Goal: Task Accomplishment & Management: Use online tool/utility

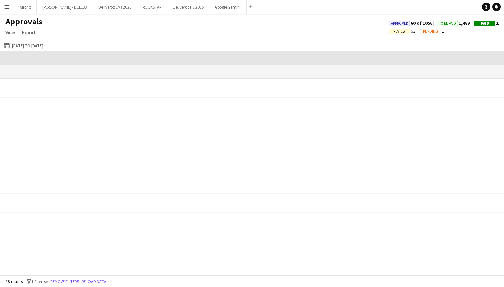
scroll to position [0, 740]
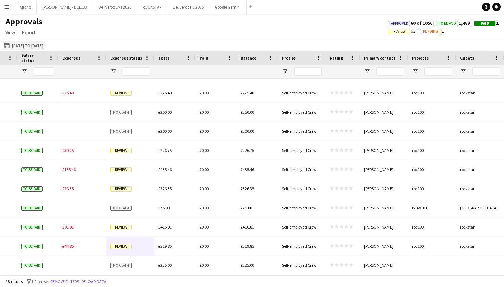
click at [44, 45] on button "[DATE] to [DATE] [DATE] to [DATE]" at bounding box center [24, 45] width 42 height 8
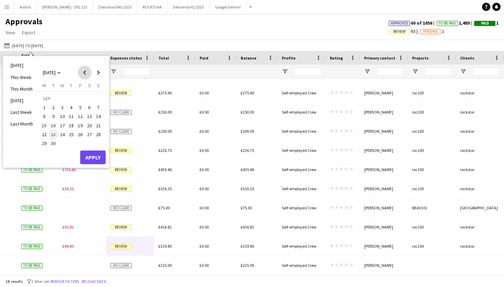
click at [88, 75] on span "Previous month" at bounding box center [85, 73] width 14 height 14
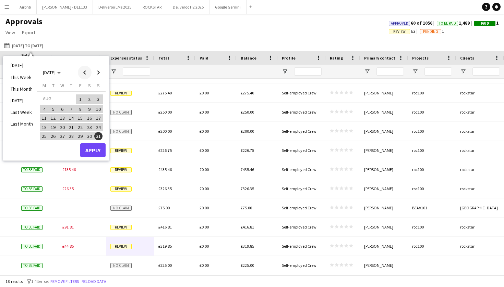
click at [88, 75] on span "Previous month" at bounding box center [85, 73] width 14 height 14
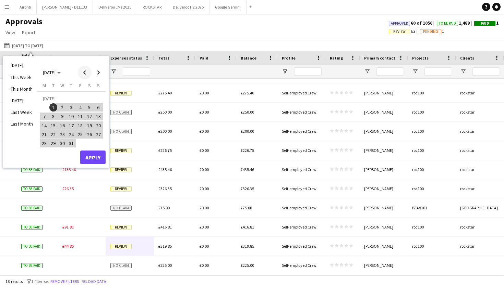
click at [88, 75] on span "Previous month" at bounding box center [85, 73] width 14 height 14
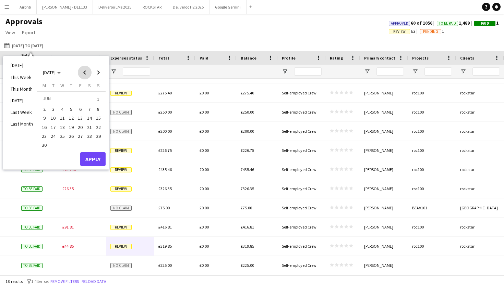
click at [88, 75] on span "Previous month" at bounding box center [85, 73] width 14 height 14
click at [69, 97] on span "1" at bounding box center [71, 100] width 8 height 10
click at [88, 136] on span "31" at bounding box center [89, 136] width 8 height 8
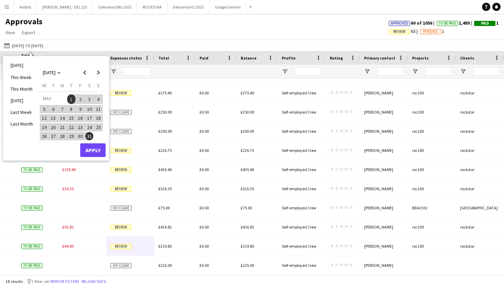
click at [96, 148] on button "Apply" at bounding box center [92, 151] width 25 height 14
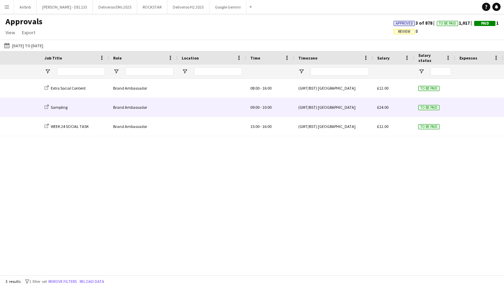
scroll to position [0, 0]
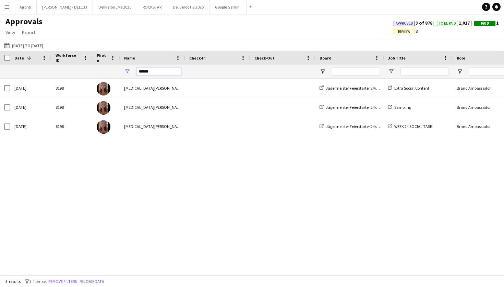
click at [155, 73] on input "******" at bounding box center [158, 71] width 45 height 8
type input "*"
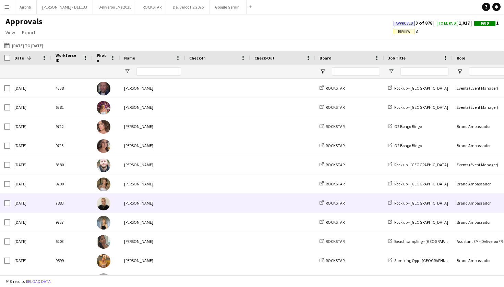
click at [218, 202] on span at bounding box center [217, 203] width 57 height 19
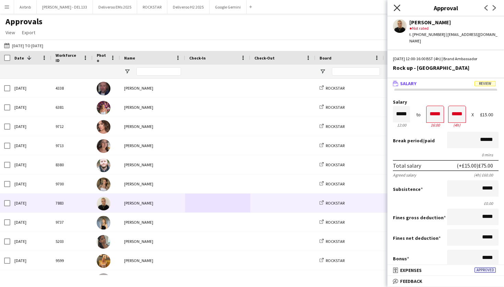
click at [398, 8] on icon "Close pop-in" at bounding box center [396, 7] width 7 height 7
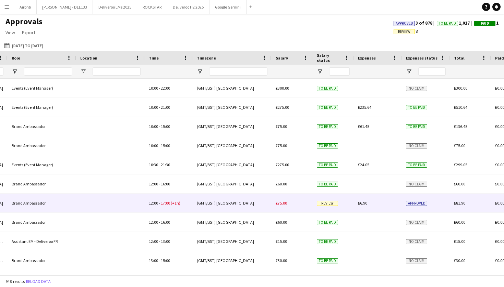
click at [327, 206] on span "Review" at bounding box center [327, 203] width 21 height 5
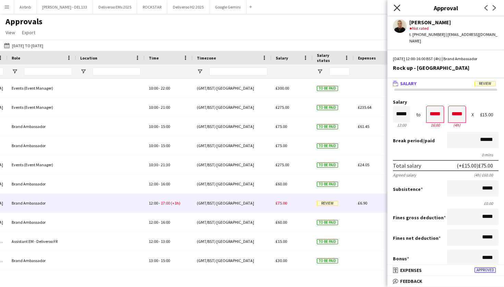
click at [397, 8] on icon at bounding box center [396, 7] width 7 height 7
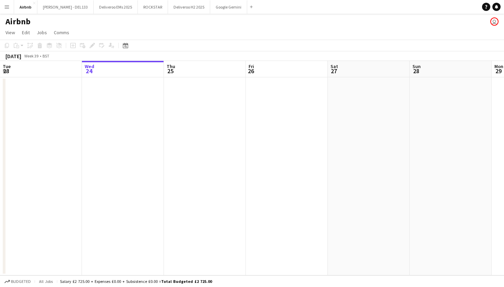
click at [9, 10] on button "Menu" at bounding box center [7, 7] width 14 height 14
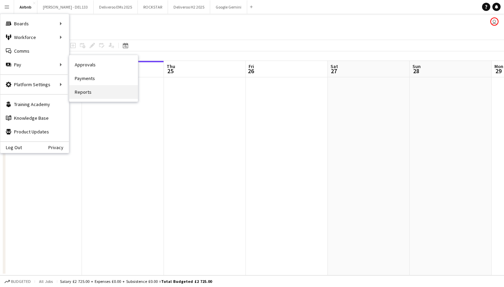
click at [80, 92] on link "Reports" at bounding box center [103, 92] width 69 height 14
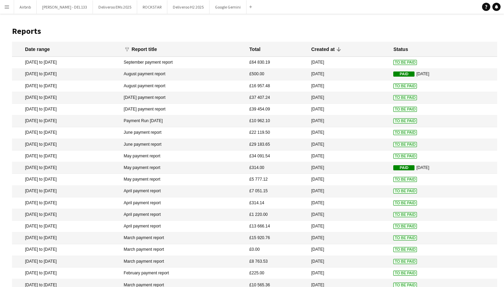
click at [6, 7] on app-icon "Menu" at bounding box center [6, 6] width 5 height 5
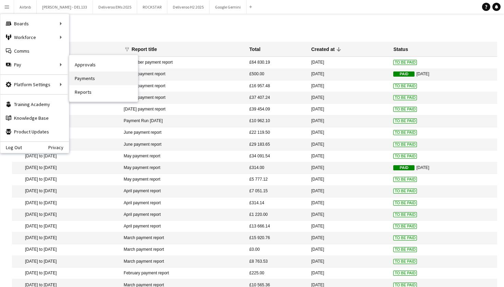
click at [85, 82] on link "Payments" at bounding box center [103, 79] width 69 height 14
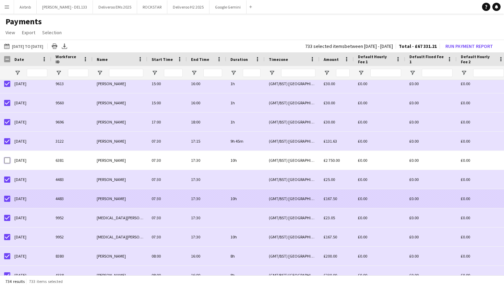
scroll to position [9735, 0]
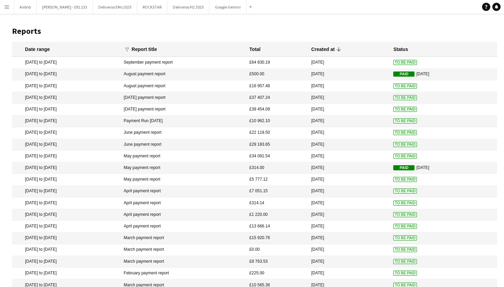
click at [10, 8] on button "Menu" at bounding box center [7, 7] width 14 height 14
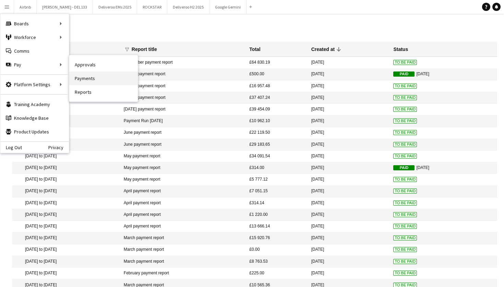
click at [84, 78] on link "Payments" at bounding box center [103, 79] width 69 height 14
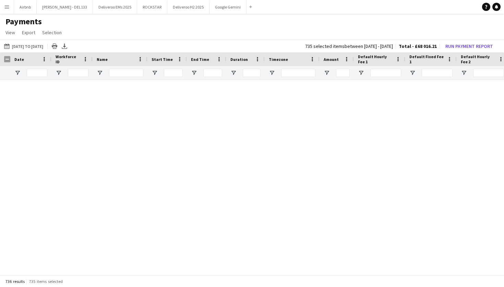
scroll to position [8158, 0]
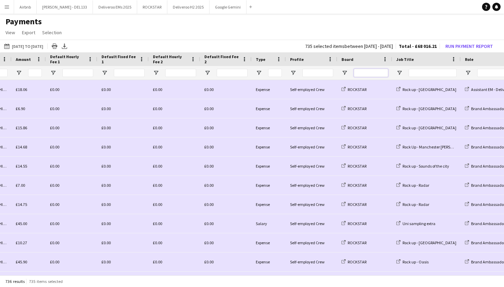
click at [361, 70] on input "Board Filter Input" at bounding box center [371, 73] width 34 height 8
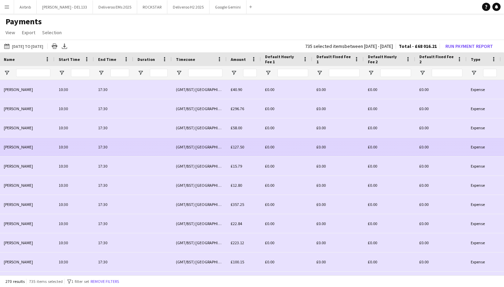
scroll to position [0, 162]
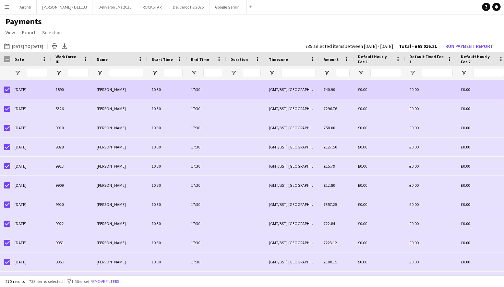
type input "******"
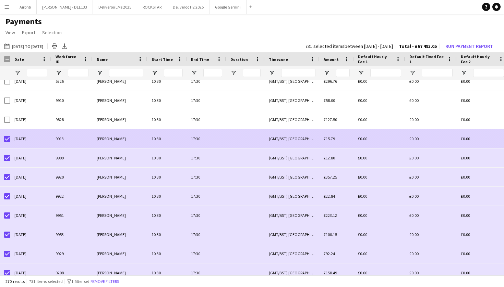
click at [7, 143] on div at bounding box center [7, 139] width 6 height 19
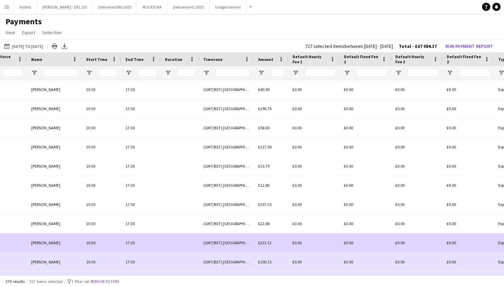
scroll to position [0, 0]
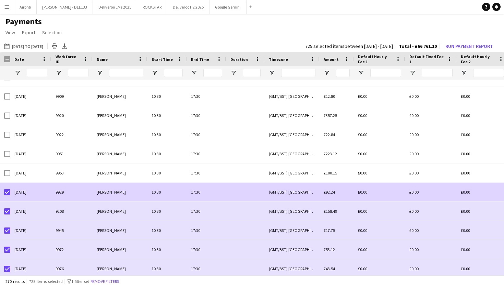
click at [3, 191] on div at bounding box center [5, 192] width 10 height 19
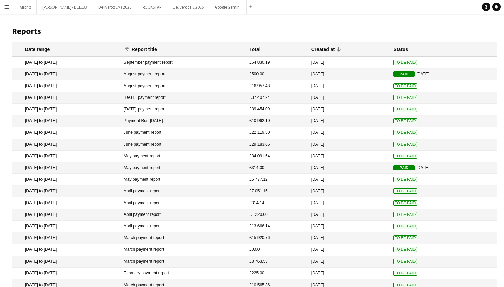
click at [8, 6] on app-icon "Menu" at bounding box center [6, 6] width 5 height 5
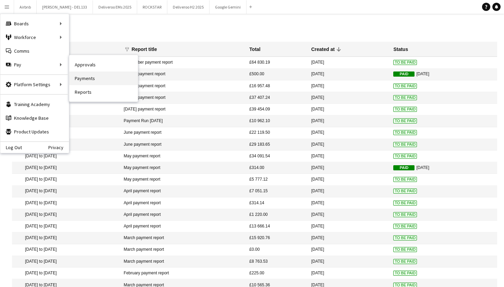
click at [84, 79] on link "Payments" at bounding box center [103, 79] width 69 height 14
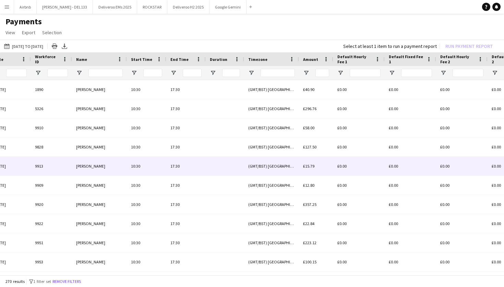
scroll to position [0, 114]
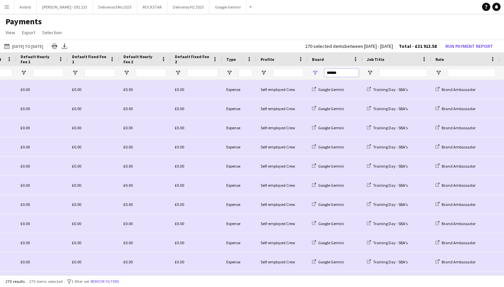
click at [348, 73] on input "******" at bounding box center [341, 73] width 34 height 8
type input "*"
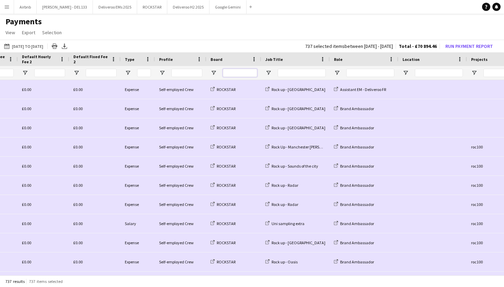
click at [234, 74] on input "Board Filter Input" at bounding box center [240, 73] width 34 height 8
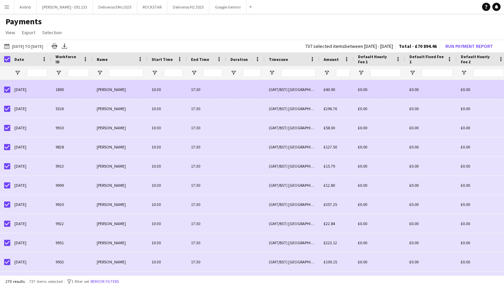
type input "******"
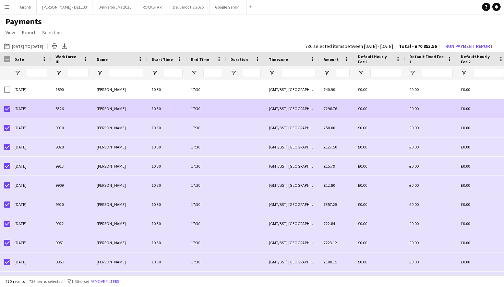
click at [4, 109] on div at bounding box center [5, 108] width 10 height 19
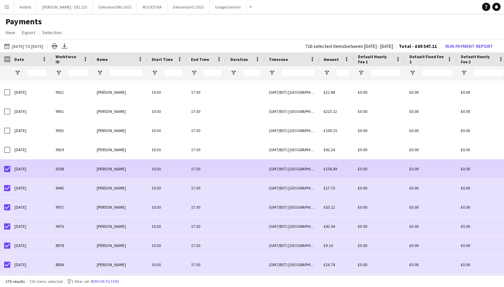
click at [8, 173] on div at bounding box center [7, 169] width 6 height 19
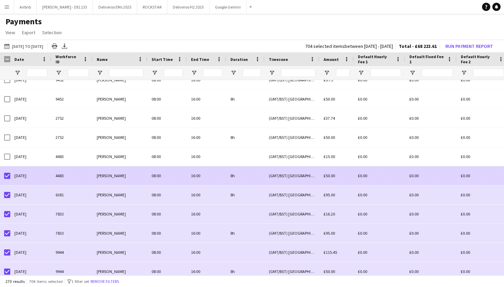
click at [6, 181] on div at bounding box center [7, 176] width 6 height 19
click at [6, 173] on div at bounding box center [7, 176] width 6 height 19
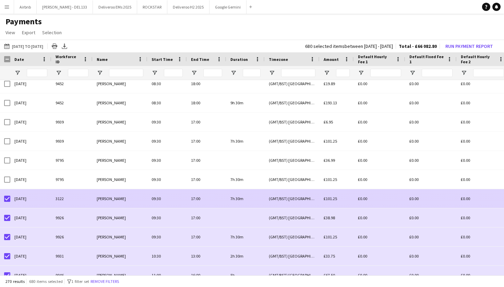
click at [7, 202] on div at bounding box center [7, 198] width 6 height 19
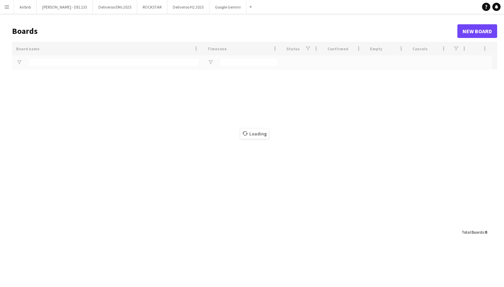
type input "****"
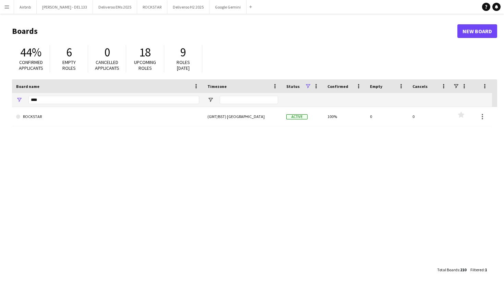
click at [7, 10] on button "Menu" at bounding box center [7, 7] width 14 height 14
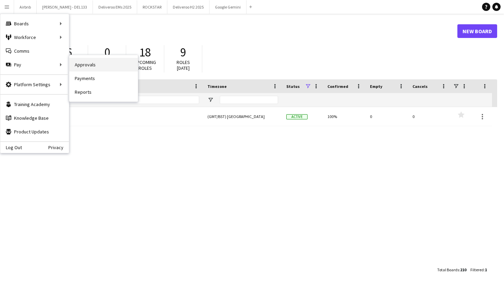
click at [86, 67] on link "Approvals" at bounding box center [103, 65] width 69 height 14
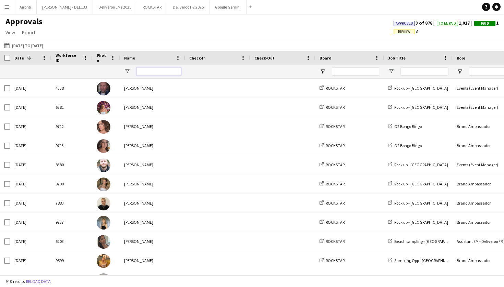
click at [154, 73] on input "Name Filter Input" at bounding box center [158, 71] width 45 height 8
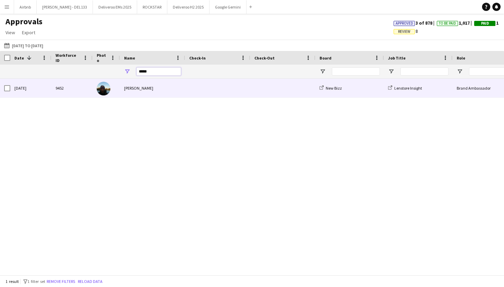
type input "*****"
click at [174, 89] on div "[PERSON_NAME]" at bounding box center [152, 88] width 65 height 19
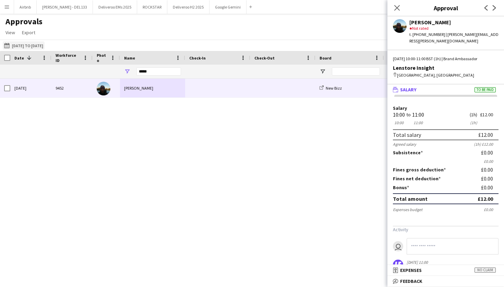
click at [43, 45] on button "[DATE] to [DATE] [DATE] to [DATE]" at bounding box center [24, 45] width 42 height 8
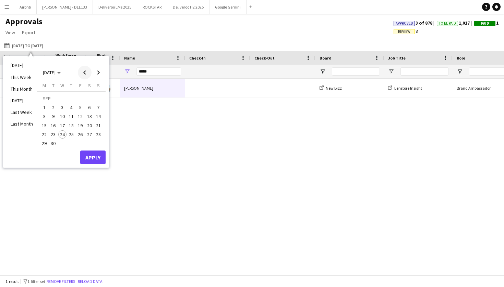
click at [85, 71] on span "Previous month" at bounding box center [85, 73] width 14 height 14
click at [78, 96] on span "1" at bounding box center [80, 100] width 8 height 10
click at [98, 71] on span "Next month" at bounding box center [98, 73] width 14 height 14
click at [44, 135] on span "22" at bounding box center [44, 135] width 8 height 8
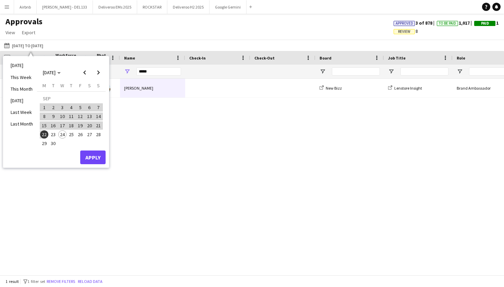
click at [90, 157] on button "Apply" at bounding box center [92, 158] width 25 height 14
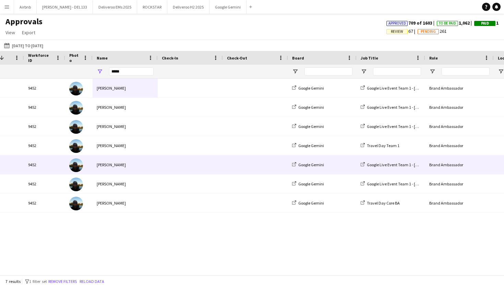
scroll to position [0, 55]
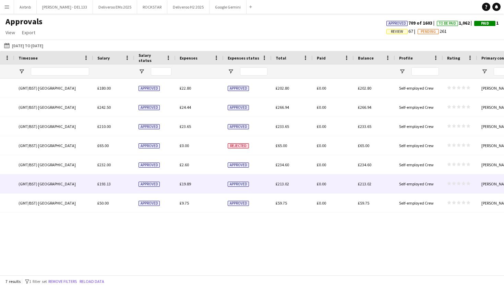
click at [223, 186] on div "£19.89" at bounding box center [199, 184] width 48 height 19
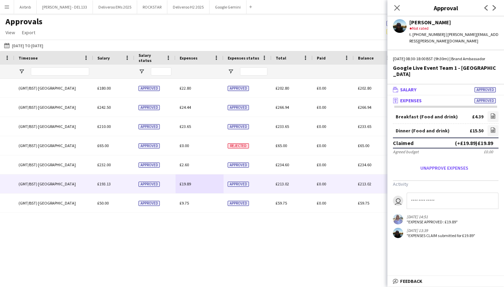
click at [442, 85] on mat-expansion-panel-header "wallet Salary Approved" at bounding box center [445, 90] width 116 height 10
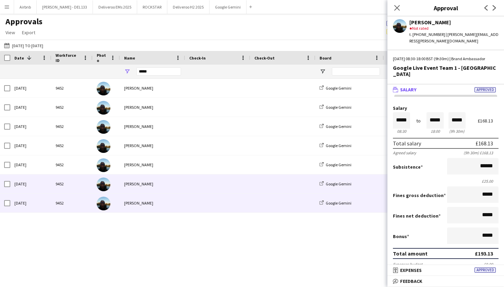
click at [188, 205] on div at bounding box center [217, 203] width 65 height 19
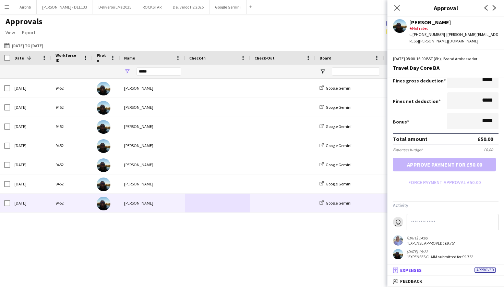
click at [426, 269] on mat-panel-title "receipt Expenses Approved" at bounding box center [444, 271] width 114 height 6
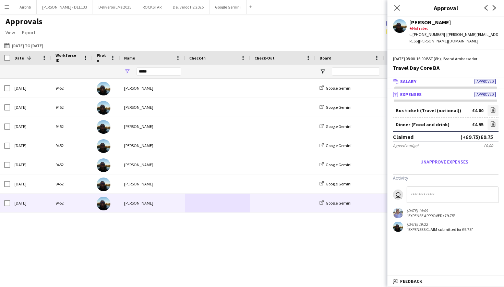
click at [437, 78] on mat-panel-title "wallet Salary Approved" at bounding box center [444, 81] width 114 height 6
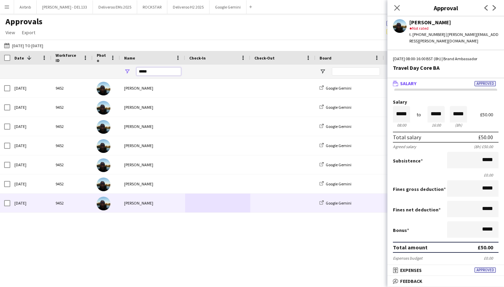
click at [161, 71] on input "*****" at bounding box center [158, 71] width 45 height 8
type input "*"
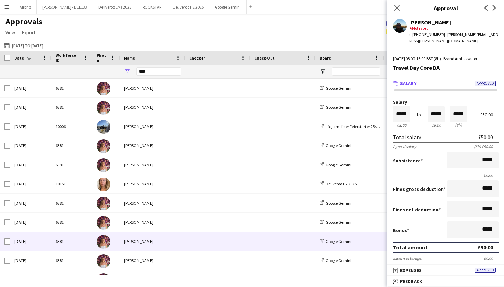
click at [134, 241] on div "[PERSON_NAME]" at bounding box center [152, 241] width 65 height 19
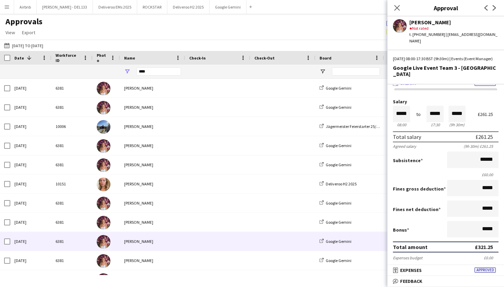
scroll to position [9, 0]
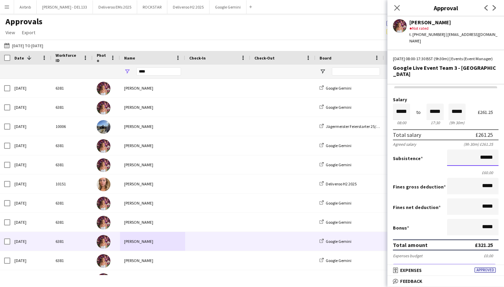
click at [485, 150] on input "******" at bounding box center [472, 158] width 51 height 16
click at [461, 184] on input "*****" at bounding box center [472, 186] width 51 height 16
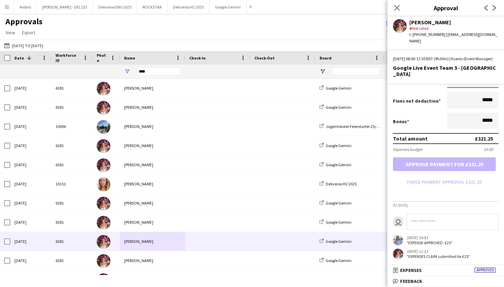
scroll to position [115, 0]
click at [432, 270] on mat-panel-title "receipt Expenses Approved" at bounding box center [444, 271] width 114 height 6
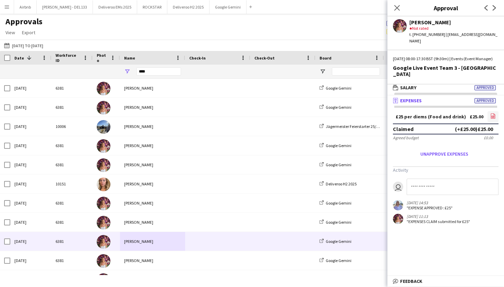
click at [493, 116] on icon at bounding box center [492, 117] width 3 height 2
click at [397, 9] on icon at bounding box center [396, 7] width 7 height 7
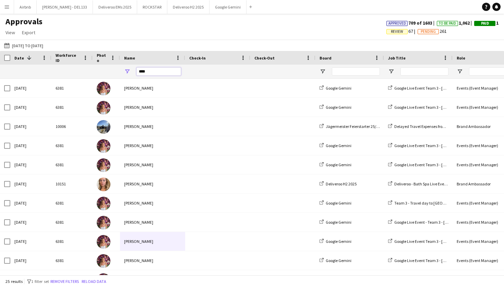
click at [156, 73] on input "****" at bounding box center [158, 71] width 45 height 8
type input "*"
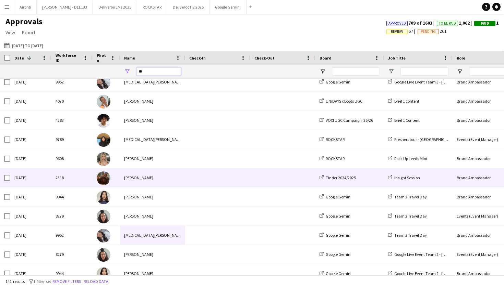
scroll to position [7, 0]
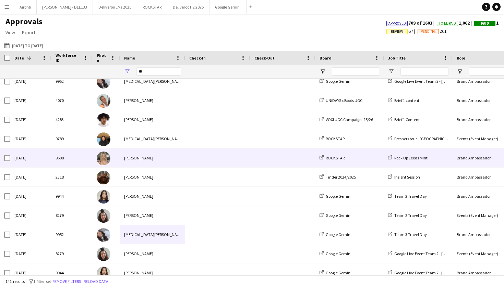
click at [149, 156] on div "[PERSON_NAME]" at bounding box center [152, 158] width 65 height 19
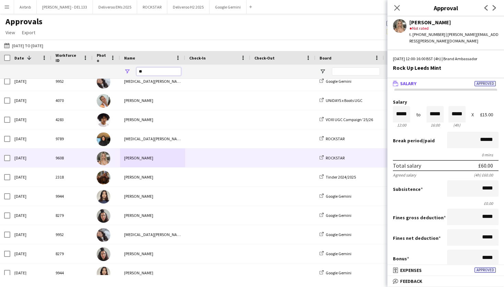
click at [146, 70] on input "**" at bounding box center [158, 71] width 45 height 8
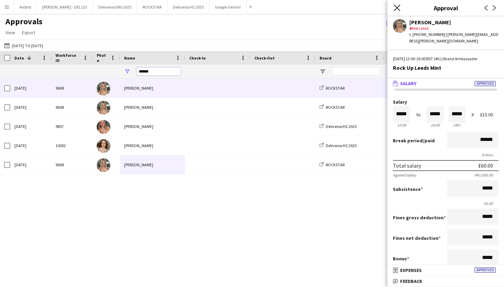
type input "******"
click at [397, 8] on icon at bounding box center [396, 7] width 7 height 7
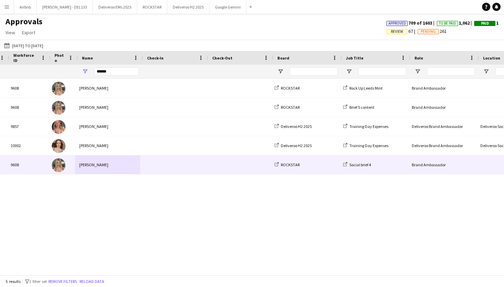
scroll to position [0, 118]
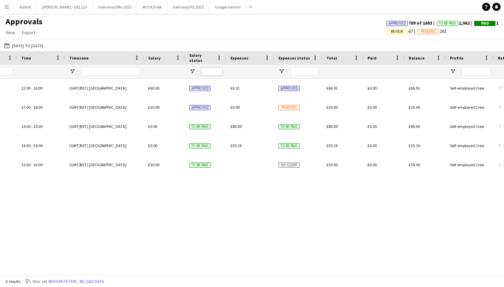
click at [211, 69] on input "Salary status Filter Input" at bounding box center [211, 71] width 21 height 8
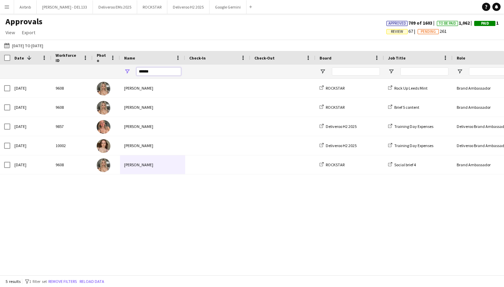
click at [158, 71] on input "******" at bounding box center [158, 71] width 45 height 8
type input "*"
type input "****"
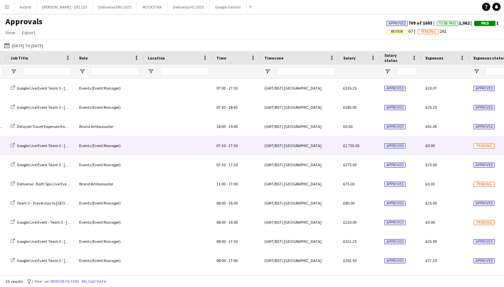
click at [197, 142] on div at bounding box center [178, 145] width 69 height 19
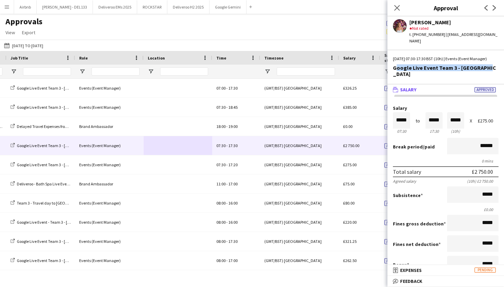
drag, startPoint x: 394, startPoint y: 67, endPoint x: 487, endPoint y: 65, distance: 93.6
click at [487, 65] on div "Google Live Event Team 3 - [GEOGRAPHIC_DATA]" at bounding box center [446, 71] width 106 height 12
copy div "Google Live Event Team 3 - [GEOGRAPHIC_DATA]"
click at [480, 122] on div "Salary ***** 07:30 to ***** 17:30 ***** (10h) X £275.00" at bounding box center [446, 120] width 106 height 29
click at [399, 9] on icon "Close pop-in" at bounding box center [396, 7] width 7 height 7
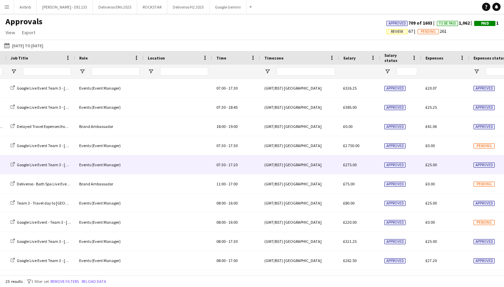
click at [435, 168] on div "£25.00" at bounding box center [445, 165] width 48 height 19
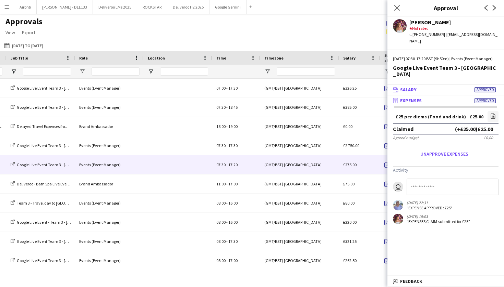
click at [464, 87] on mat-panel-title "wallet Salary Approved" at bounding box center [444, 90] width 114 height 6
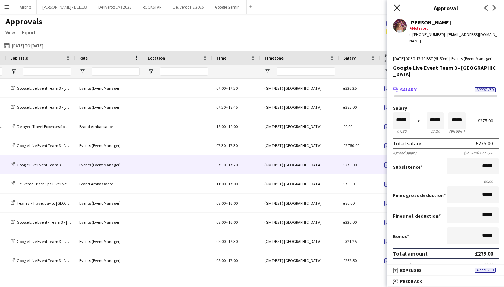
click at [400, 9] on icon "Close pop-in" at bounding box center [396, 7] width 7 height 7
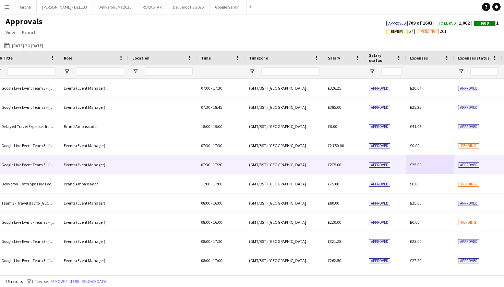
scroll to position [0, 462]
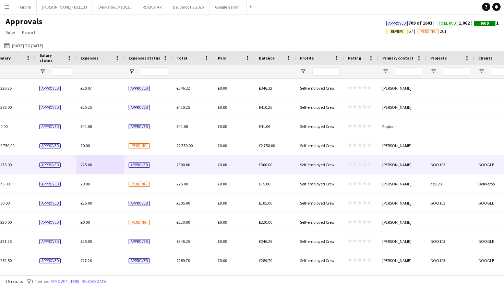
click at [195, 168] on div "£300.00" at bounding box center [192, 165] width 41 height 19
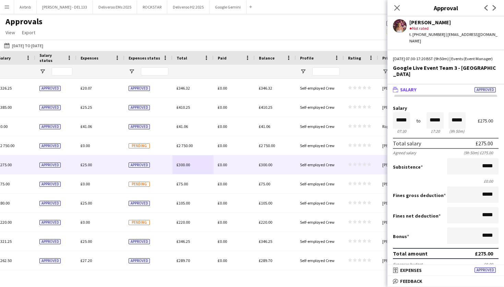
click at [428, 138] on div "Total salary £275.00" at bounding box center [446, 143] width 106 height 11
click at [452, 87] on mat-panel-title "wallet Salary Approved" at bounding box center [444, 90] width 114 height 6
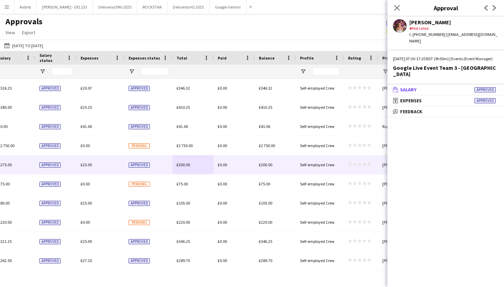
click at [452, 87] on mat-panel-title "wallet Salary Approved" at bounding box center [444, 90] width 114 height 6
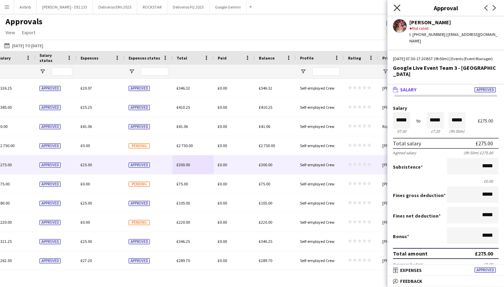
click at [397, 9] on icon at bounding box center [396, 7] width 7 height 7
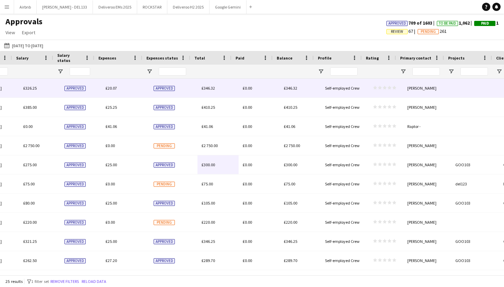
scroll to position [0, 676]
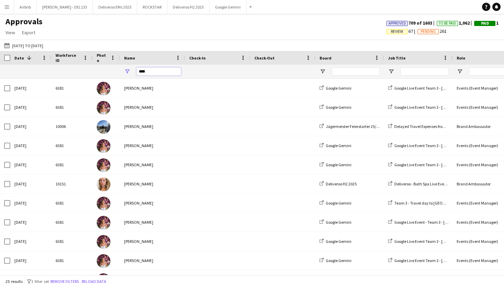
click at [156, 72] on input "****" at bounding box center [158, 71] width 45 height 8
type input "*"
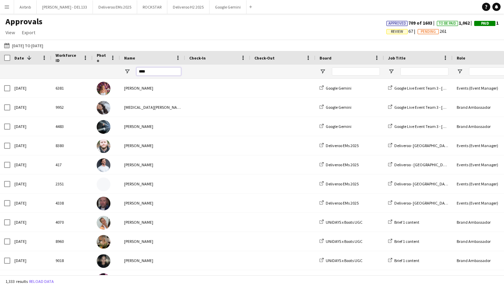
type input "****"
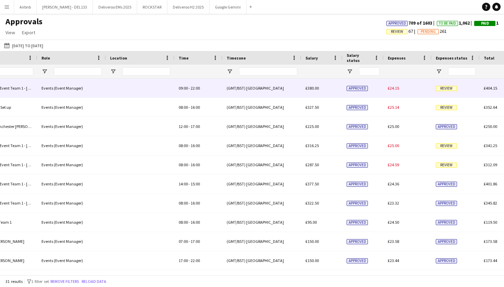
click at [250, 89] on div "(GMT/BST) [GEOGRAPHIC_DATA]" at bounding box center [261, 88] width 79 height 19
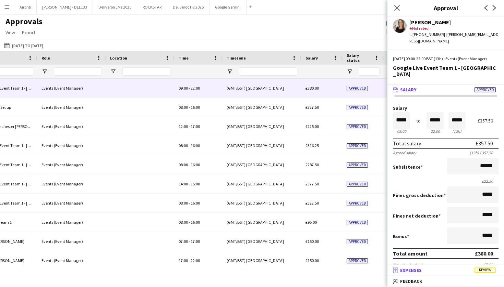
click at [433, 271] on mat-panel-title "receipt Expenses Review" at bounding box center [444, 271] width 114 height 6
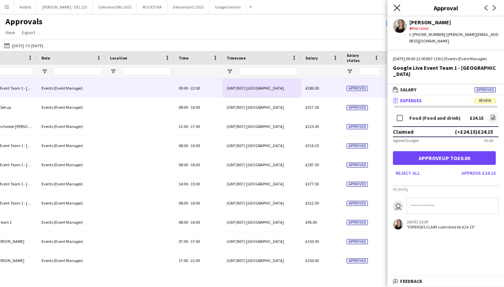
click at [398, 7] on icon "Close pop-in" at bounding box center [396, 7] width 7 height 7
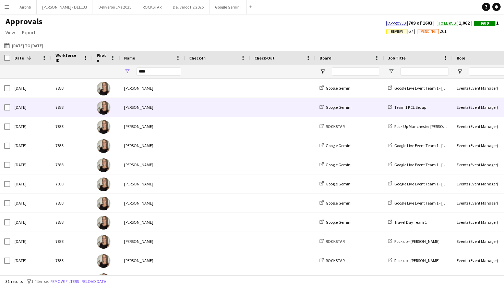
scroll to position [0, 162]
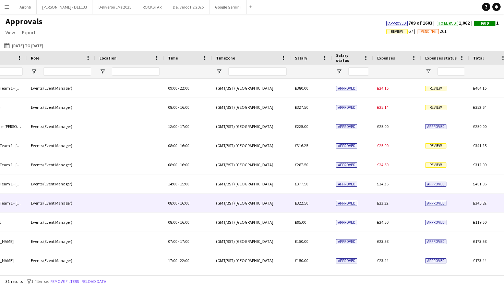
click at [249, 199] on div "(GMT/BST) [GEOGRAPHIC_DATA]" at bounding box center [251, 203] width 79 height 19
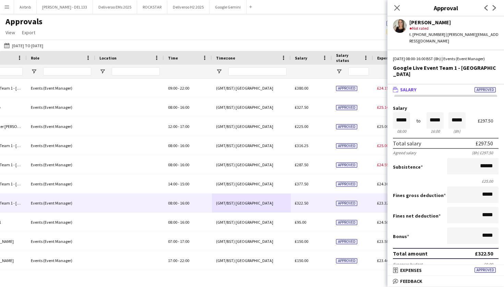
click at [434, 87] on mat-expansion-panel-header "wallet Salary Approved" at bounding box center [445, 90] width 116 height 10
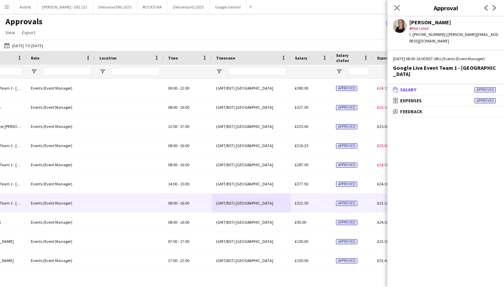
click at [434, 87] on mat-expansion-panel-header "wallet Salary Approved" at bounding box center [445, 90] width 116 height 10
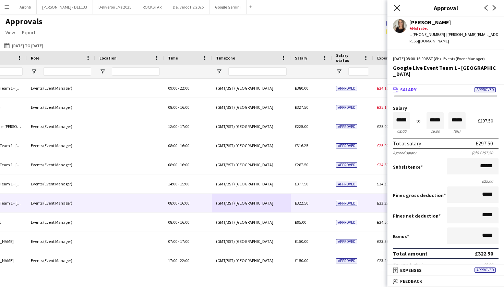
click at [395, 10] on icon at bounding box center [396, 7] width 7 height 7
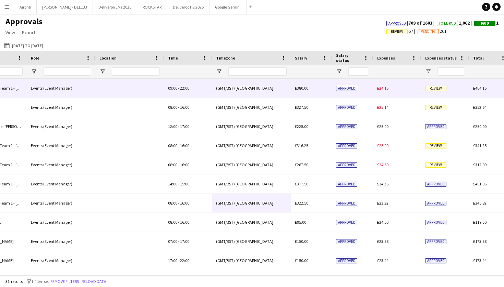
click at [332, 94] on div "Approved" at bounding box center [352, 88] width 41 height 19
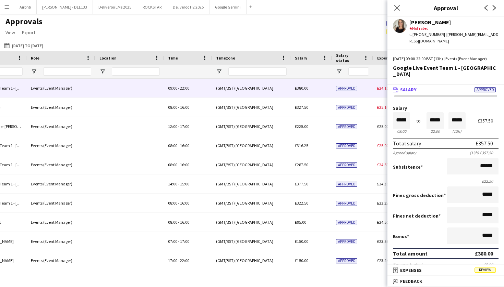
click at [479, 87] on span "Approved" at bounding box center [484, 89] width 21 height 5
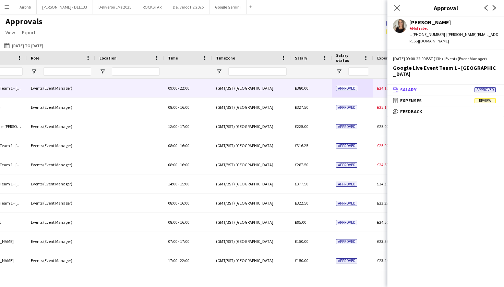
click at [479, 87] on span "Approved" at bounding box center [484, 89] width 21 height 5
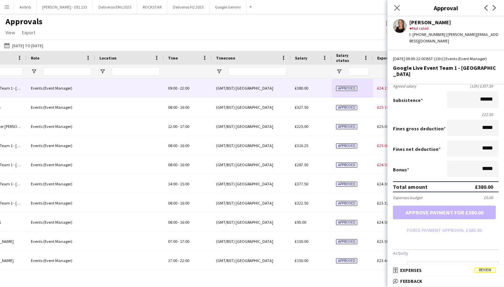
scroll to position [68, 0]
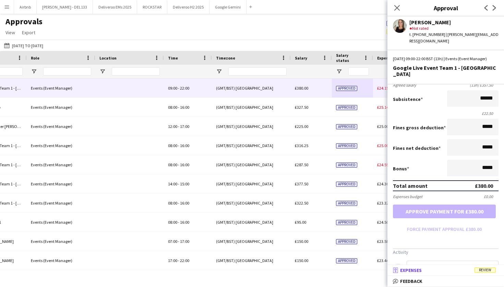
click at [442, 272] on mat-panel-title "receipt Expenses Review" at bounding box center [444, 271] width 114 height 6
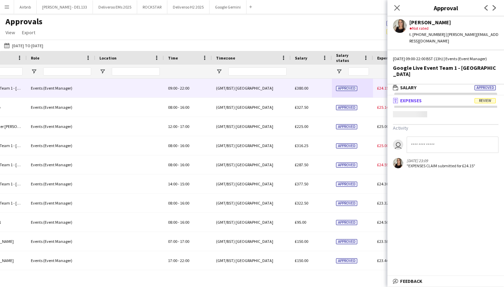
scroll to position [2, 0]
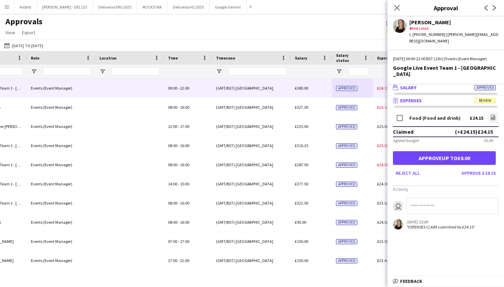
click at [457, 85] on mat-panel-title "wallet Salary Approved" at bounding box center [444, 88] width 114 height 6
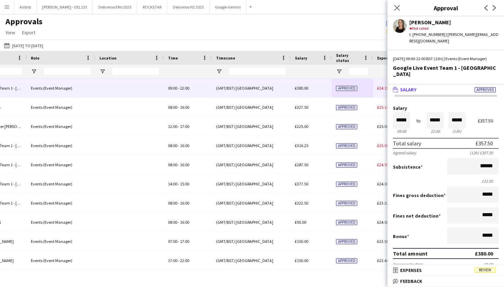
drag, startPoint x: 475, startPoint y: 138, endPoint x: 493, endPoint y: 138, distance: 18.9
click at [493, 138] on div "Total salary £357.50" at bounding box center [446, 143] width 106 height 11
copy div "£357.50"
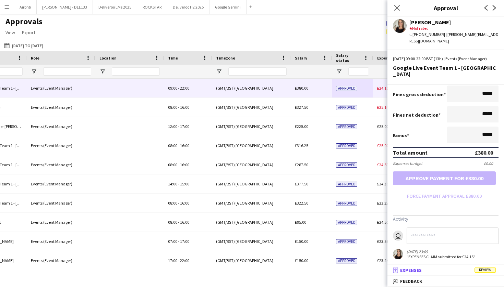
click at [442, 269] on mat-panel-title "receipt Expenses Review" at bounding box center [444, 271] width 114 height 6
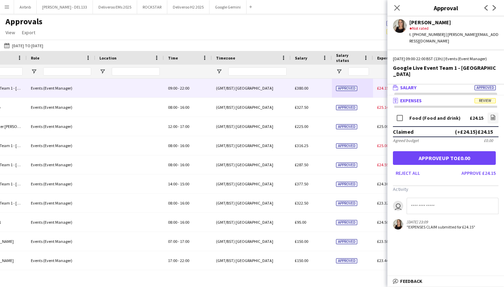
click at [447, 85] on mat-panel-title "wallet Salary Approved" at bounding box center [444, 88] width 114 height 6
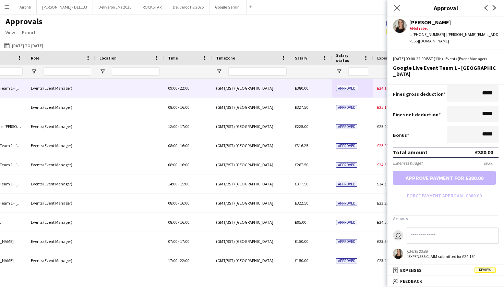
scroll to position [101, 0]
click at [437, 270] on mat-panel-title "receipt Expenses Review" at bounding box center [444, 271] width 114 height 6
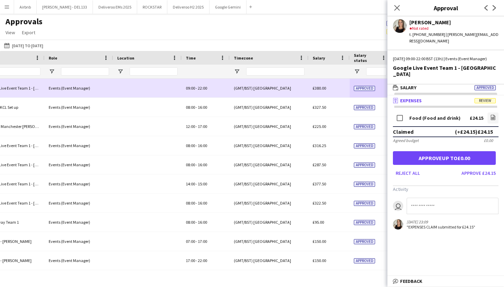
scroll to position [0, 385]
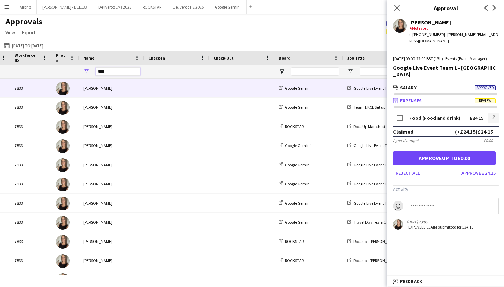
click at [118, 70] on input "****" at bounding box center [118, 71] width 45 height 8
type input "*"
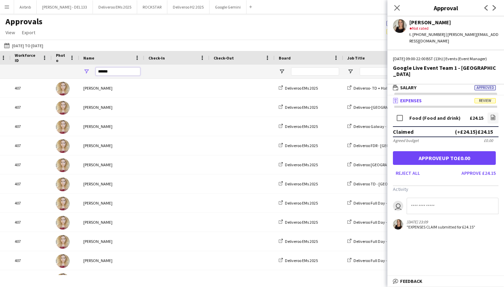
type input "******"
click at [395, 12] on div "Close pop-in" at bounding box center [396, 8] width 19 height 16
click at [397, 8] on icon at bounding box center [396, 7] width 7 height 7
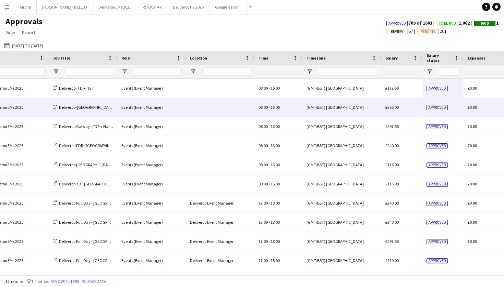
click at [347, 105] on div "(GMT/BST) [GEOGRAPHIC_DATA]" at bounding box center [341, 107] width 79 height 19
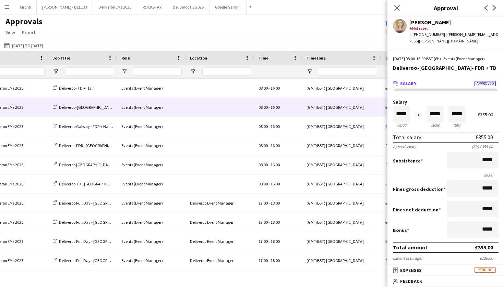
scroll to position [0, 0]
click at [396, 6] on icon "Close pop-in" at bounding box center [396, 7] width 7 height 7
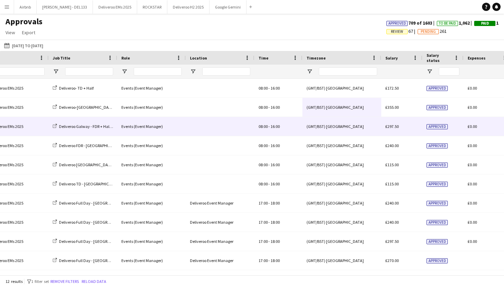
click at [395, 124] on span "£297.50" at bounding box center [391, 126] width 13 height 5
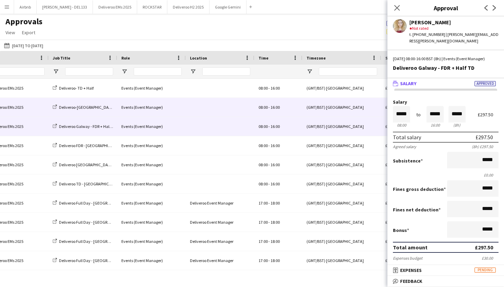
click at [354, 107] on div "(GMT/BST) [GEOGRAPHIC_DATA]" at bounding box center [341, 107] width 79 height 19
click at [353, 127] on div "(GMT/BST) [GEOGRAPHIC_DATA]" at bounding box center [341, 126] width 79 height 19
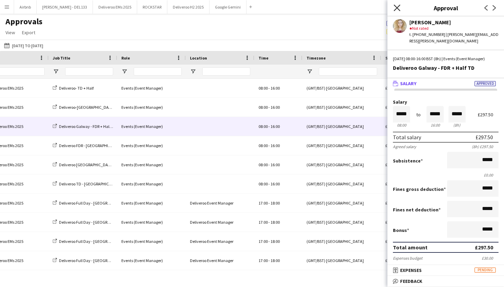
click at [398, 6] on icon at bounding box center [396, 7] width 7 height 7
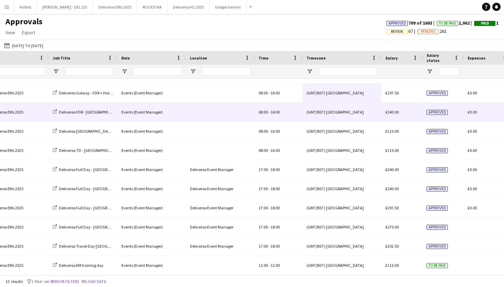
scroll to position [34, 0]
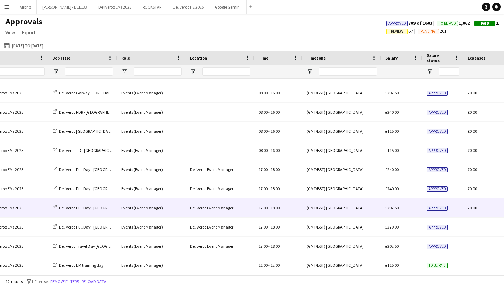
click at [383, 213] on div "£297.50" at bounding box center [401, 208] width 41 height 19
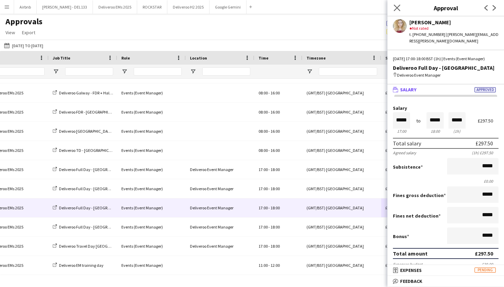
click at [400, 9] on icon "Close pop-in" at bounding box center [396, 7] width 7 height 7
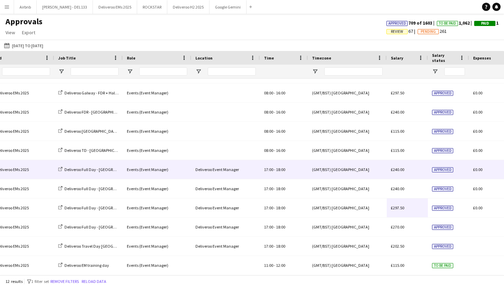
scroll to position [0, 247]
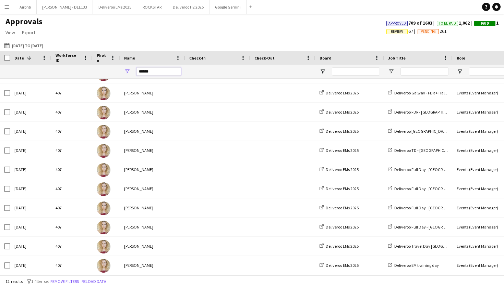
click at [165, 72] on input "******" at bounding box center [158, 71] width 45 height 8
type input "*"
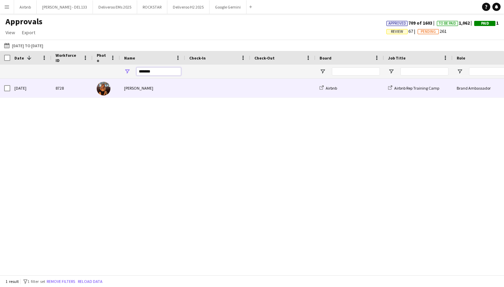
type input "*******"
click at [160, 89] on div "[PERSON_NAME]" at bounding box center [152, 88] width 65 height 19
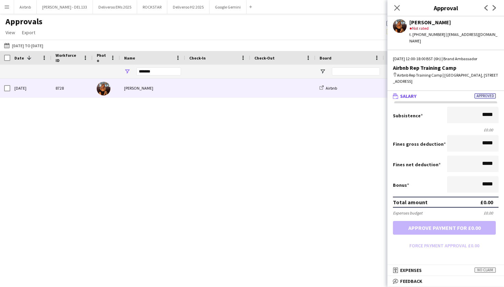
scroll to position [0, 0]
click at [401, 5] on app-icon "Close pop-in" at bounding box center [397, 8] width 10 height 10
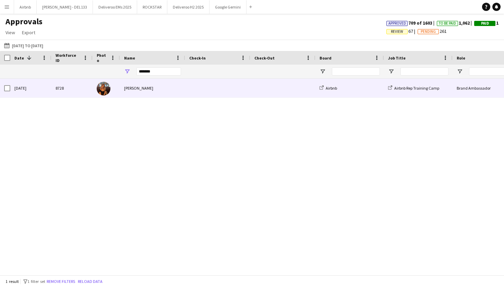
drag, startPoint x: 148, startPoint y: 86, endPoint x: 123, endPoint y: 88, distance: 25.1
click at [123, 88] on div "[PERSON_NAME]" at bounding box center [152, 88] width 65 height 19
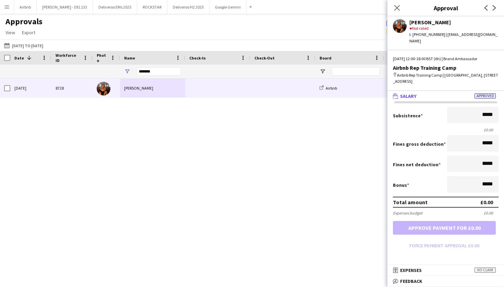
click at [8, 10] on button "Menu" at bounding box center [7, 7] width 14 height 14
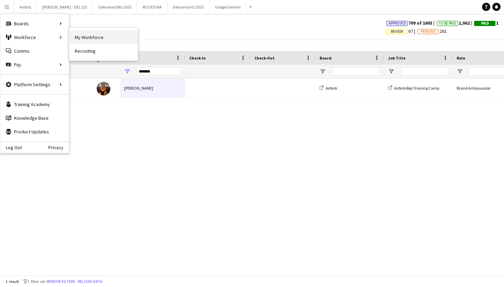
click at [93, 36] on link "My Workforce" at bounding box center [103, 37] width 69 height 14
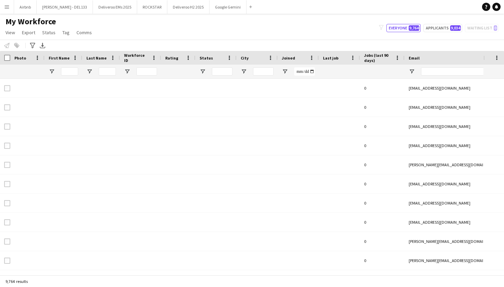
type input "******"
type input "*"
type input "**********"
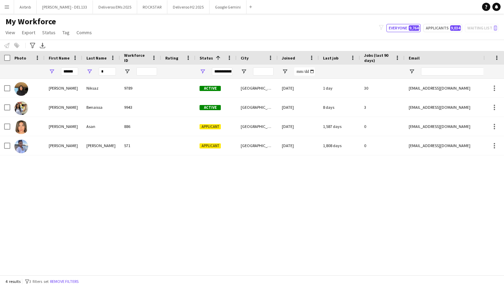
click at [79, 72] on div "******" at bounding box center [64, 72] width 38 height 14
click at [77, 72] on input "******" at bounding box center [69, 71] width 17 height 8
type input "*"
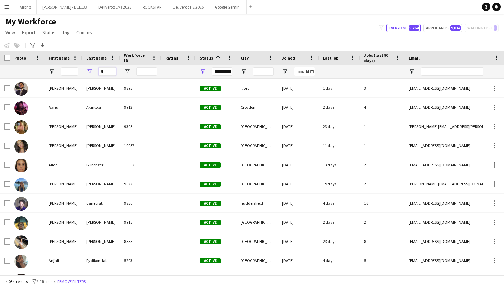
click at [107, 72] on input "*" at bounding box center [107, 71] width 17 height 8
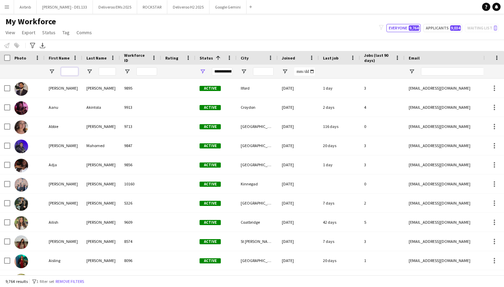
click at [69, 74] on input "First Name Filter Input" at bounding box center [69, 71] width 17 height 8
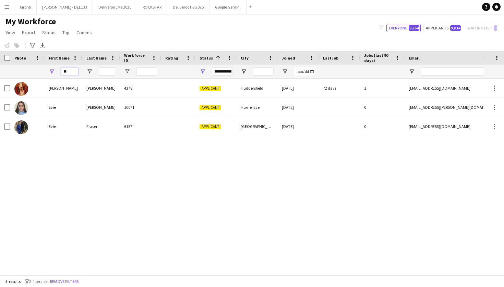
type input "*"
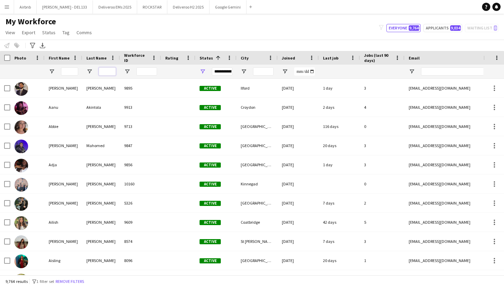
click at [105, 71] on input "Last Name Filter Input" at bounding box center [107, 71] width 17 height 8
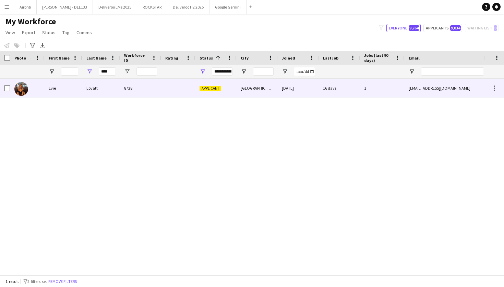
click at [105, 84] on div "Lovatt" at bounding box center [101, 88] width 38 height 19
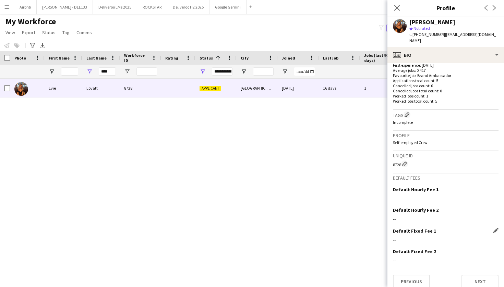
scroll to position [177, 0]
click at [481, 276] on button "Next" at bounding box center [479, 283] width 37 height 14
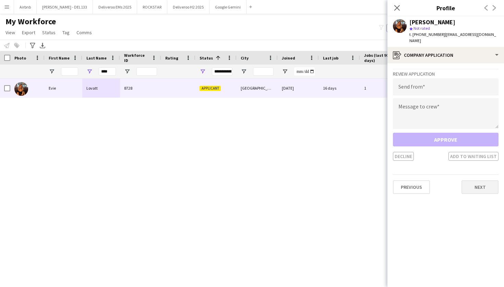
click at [482, 181] on button "Next" at bounding box center [479, 188] width 37 height 14
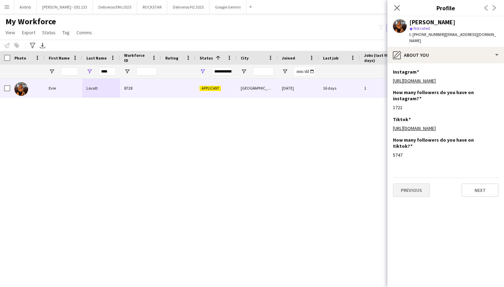
click at [422, 189] on button "Previous" at bounding box center [411, 191] width 37 height 14
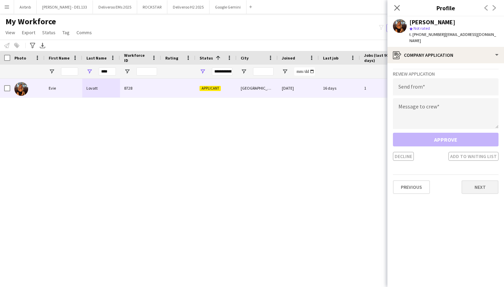
click at [480, 181] on button "Next" at bounding box center [479, 188] width 37 height 14
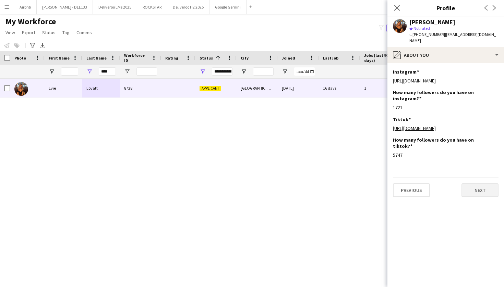
click at [480, 191] on button "Next" at bounding box center [479, 191] width 37 height 14
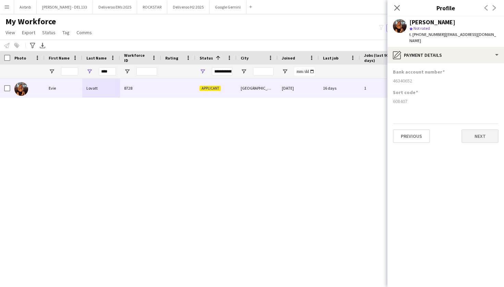
click at [486, 130] on button "Next" at bounding box center [479, 137] width 37 height 14
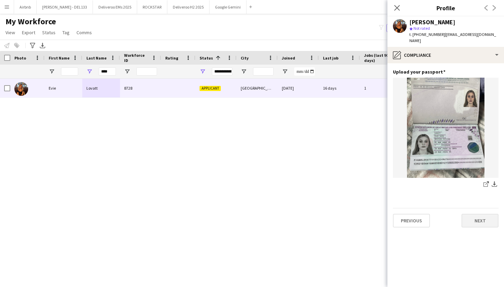
click at [481, 214] on button "Next" at bounding box center [479, 221] width 37 height 14
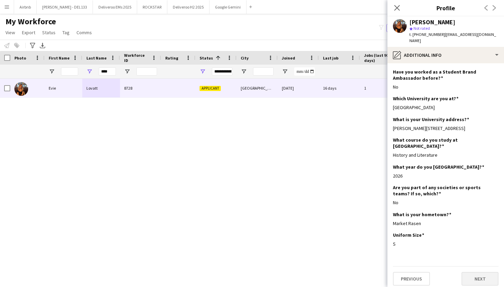
click at [474, 272] on button "Next" at bounding box center [479, 279] width 37 height 14
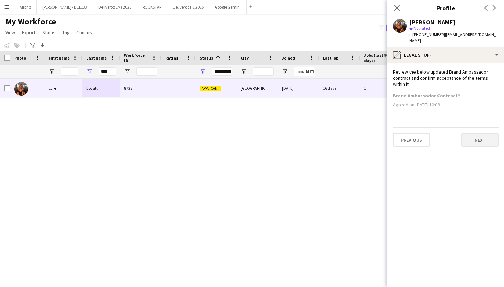
click at [481, 133] on button "Next" at bounding box center [479, 140] width 37 height 14
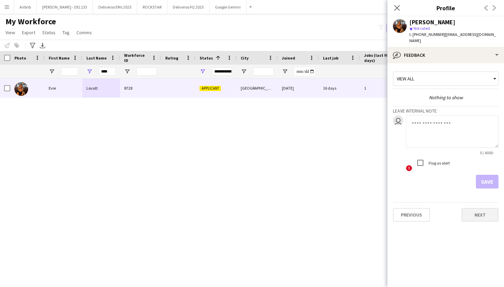
click at [486, 208] on button "Next" at bounding box center [479, 215] width 37 height 14
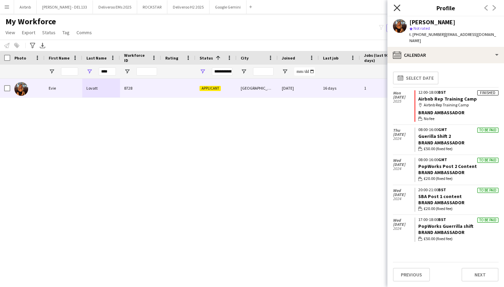
click at [398, 8] on icon "Close pop-in" at bounding box center [396, 7] width 7 height 7
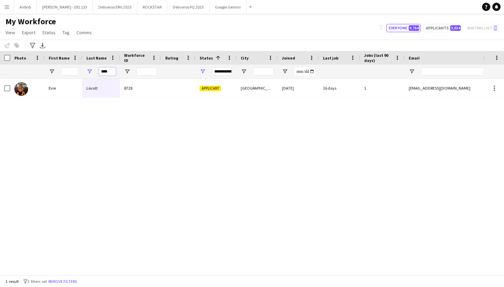
click at [113, 72] on input "****" at bounding box center [107, 71] width 17 height 8
type input "*"
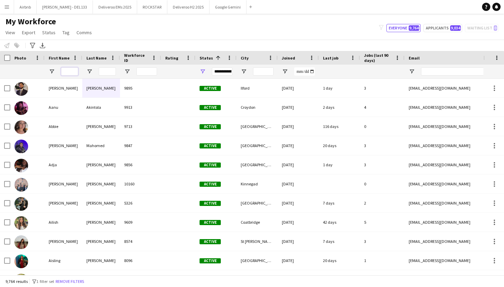
click at [74, 71] on input "First Name Filter Input" at bounding box center [69, 71] width 17 height 8
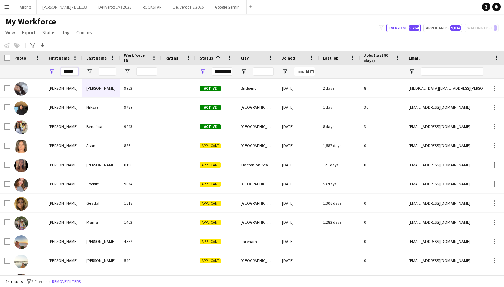
type input "******"
click at [8, 5] on app-icon "Menu" at bounding box center [6, 6] width 5 height 5
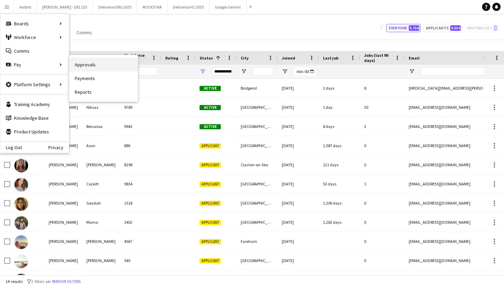
click at [91, 66] on link "Approvals" at bounding box center [103, 65] width 69 height 14
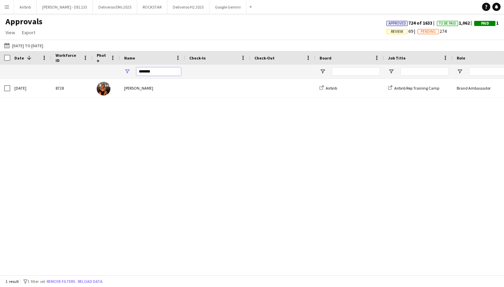
click at [155, 73] on input "*******" at bounding box center [158, 71] width 45 height 8
type input "*"
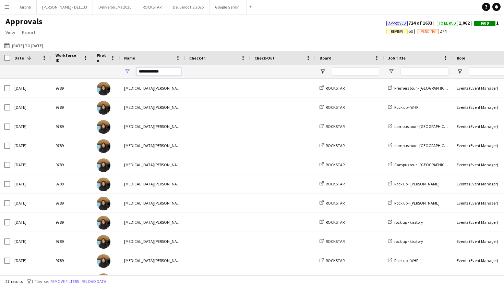
type input "**********"
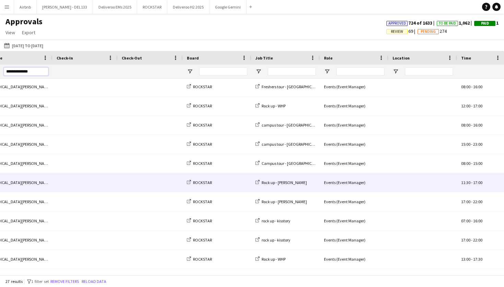
scroll to position [0, 250]
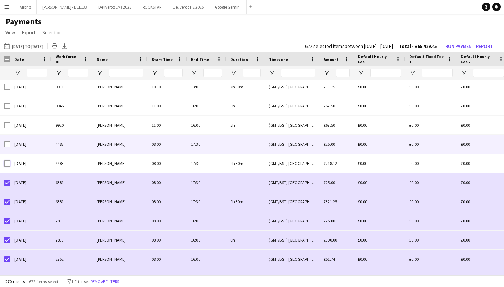
scroll to position [1175, 0]
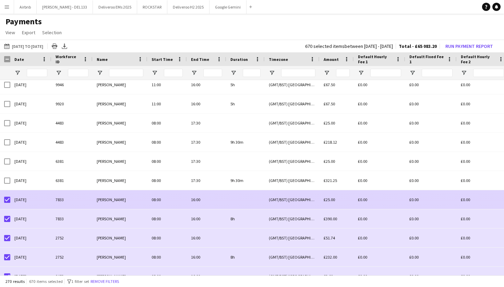
click at [7, 205] on div at bounding box center [7, 200] width 6 height 19
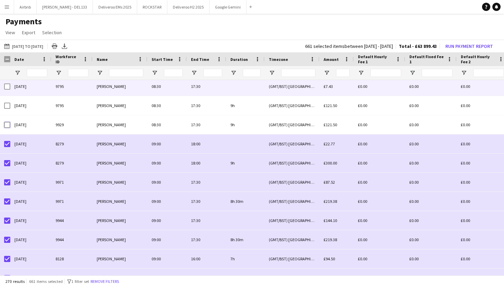
scroll to position [1406, 0]
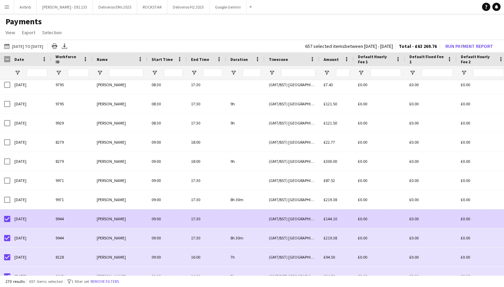
click at [7, 213] on div at bounding box center [7, 219] width 6 height 19
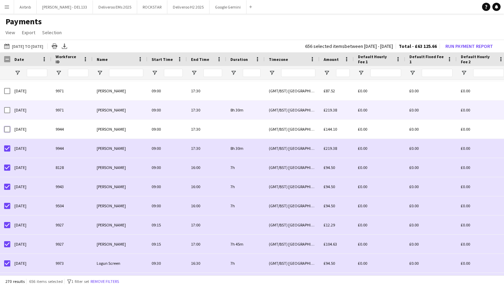
scroll to position [1496, 0]
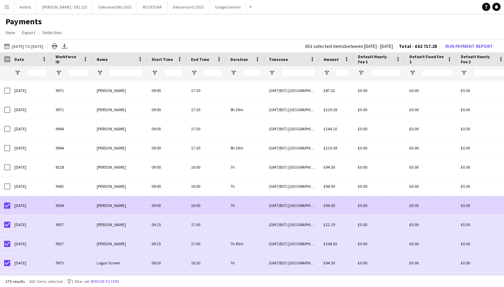
click at [7, 209] on div at bounding box center [7, 205] width 6 height 19
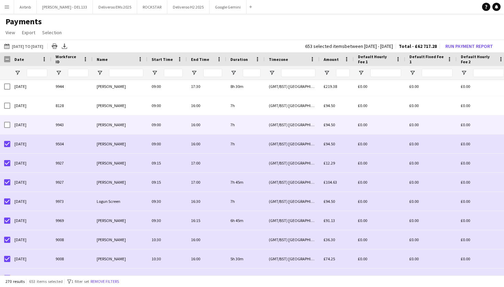
scroll to position [0, 0]
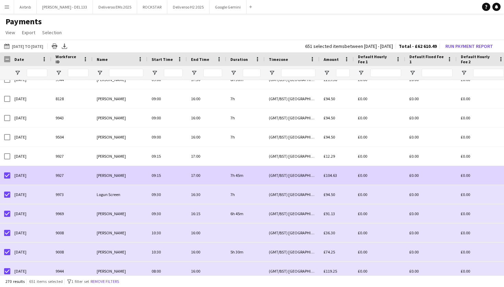
click at [3, 176] on div at bounding box center [5, 175] width 10 height 19
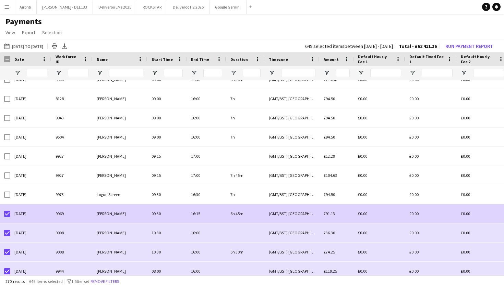
click at [7, 217] on div at bounding box center [7, 214] width 6 height 19
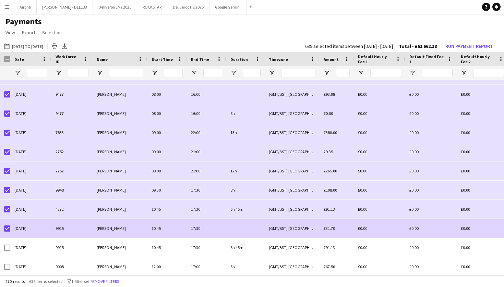
click at [6, 232] on div at bounding box center [7, 228] width 6 height 19
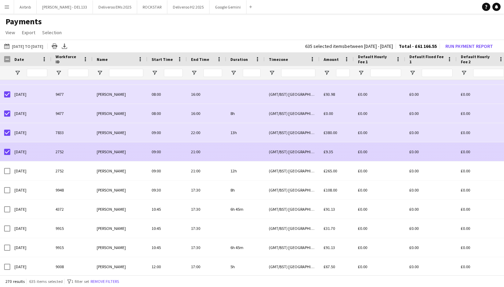
click at [7, 156] on div at bounding box center [7, 152] width 6 height 19
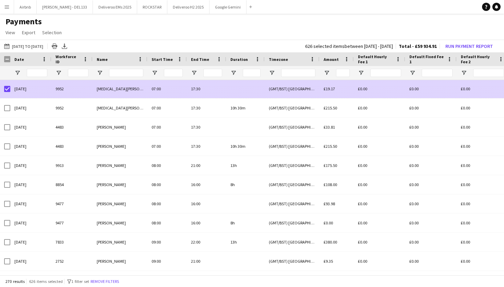
click at [6, 94] on div at bounding box center [7, 88] width 6 height 19
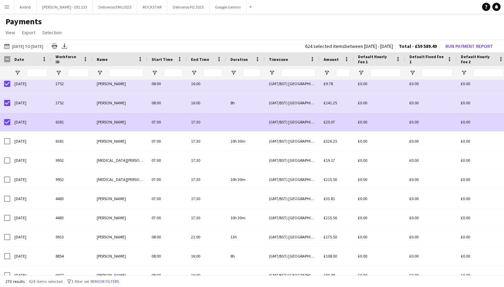
click at [8, 126] on div at bounding box center [7, 122] width 6 height 19
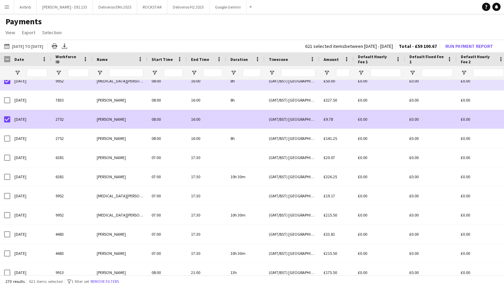
click at [5, 123] on div at bounding box center [7, 119] width 6 height 19
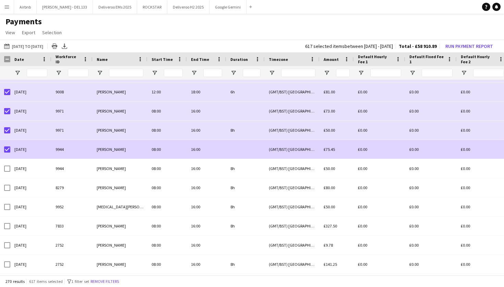
click at [11, 150] on div "21-09-2025" at bounding box center [30, 149] width 41 height 19
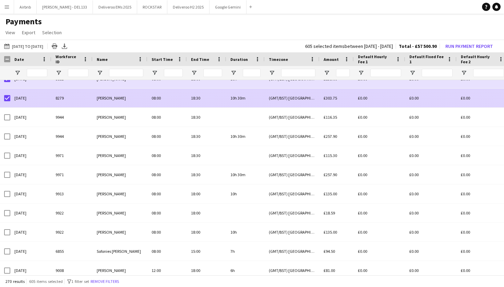
click at [7, 102] on div at bounding box center [7, 98] width 6 height 19
click at [6, 103] on div at bounding box center [7, 99] width 6 height 19
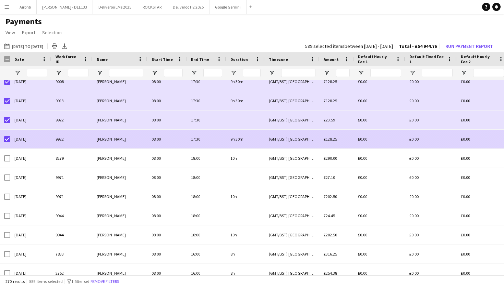
click at [3, 140] on div at bounding box center [5, 139] width 10 height 19
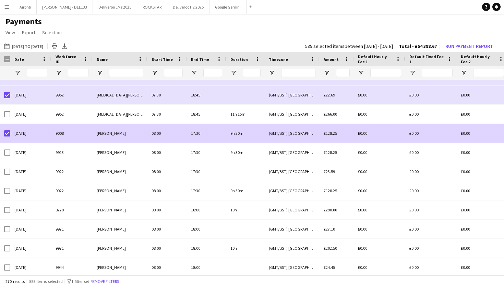
click at [8, 130] on div at bounding box center [7, 133] width 6 height 19
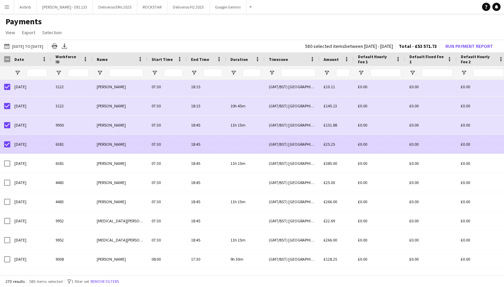
click at [7, 141] on div at bounding box center [7, 144] width 6 height 19
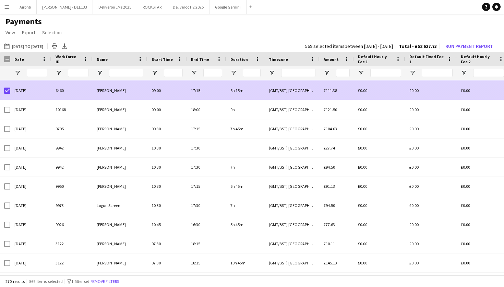
click at [7, 95] on div at bounding box center [7, 90] width 6 height 19
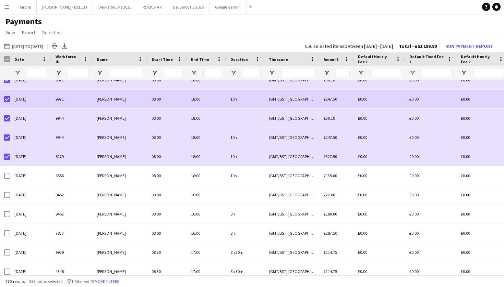
click at [11, 100] on div "[DATE]" at bounding box center [30, 99] width 41 height 19
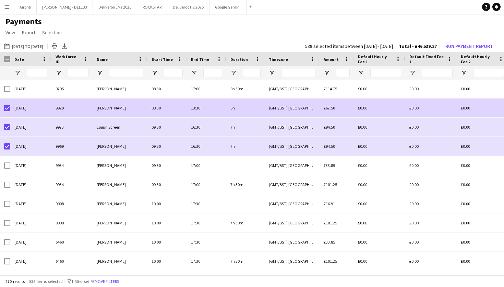
click at [5, 105] on div at bounding box center [7, 108] width 6 height 19
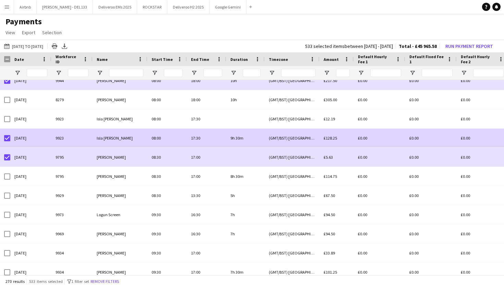
click at [9, 142] on div at bounding box center [7, 138] width 6 height 19
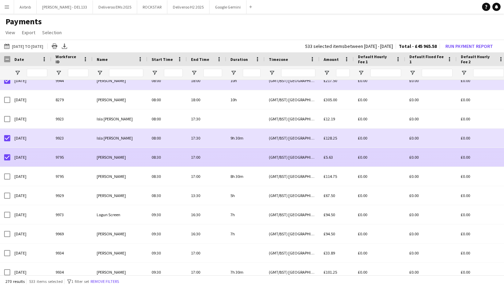
click at [7, 162] on div at bounding box center [7, 157] width 6 height 19
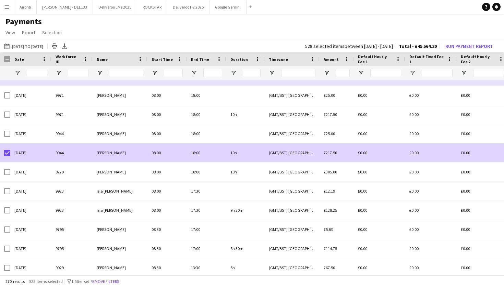
click at [6, 156] on div at bounding box center [7, 153] width 6 height 19
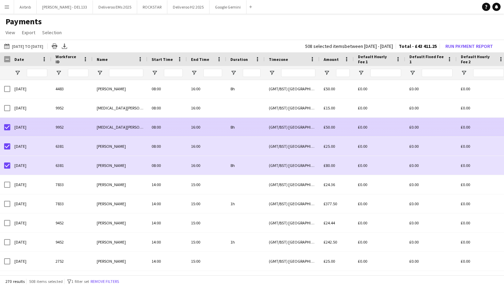
click at [7, 131] on div at bounding box center [7, 127] width 6 height 19
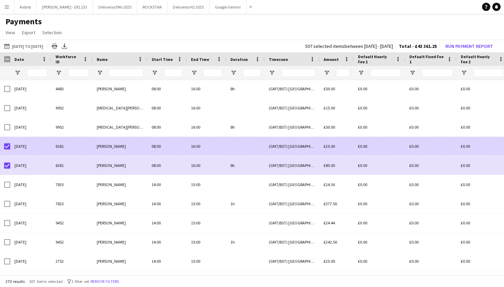
click at [7, 150] on div at bounding box center [7, 146] width 6 height 19
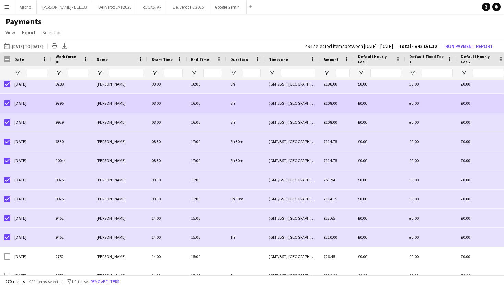
click at [11, 99] on div "[DATE]" at bounding box center [30, 103] width 41 height 19
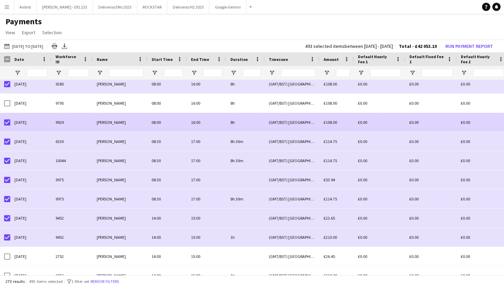
click at [9, 126] on div at bounding box center [7, 122] width 6 height 19
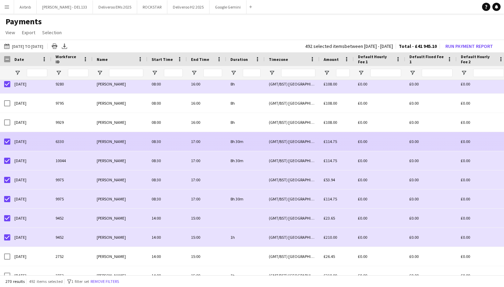
click at [7, 146] on div at bounding box center [7, 141] width 6 height 19
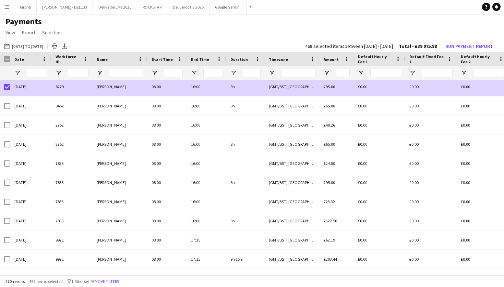
click at [7, 90] on div at bounding box center [7, 86] width 6 height 19
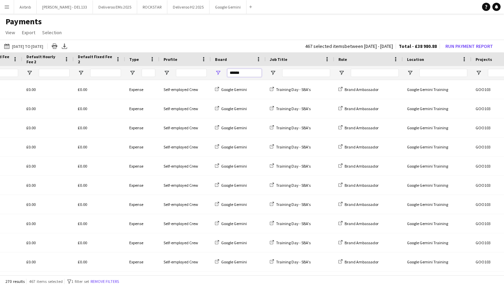
click at [250, 70] on input "******" at bounding box center [244, 73] width 34 height 8
click at [241, 76] on input "******" at bounding box center [244, 73] width 34 height 8
type input "*"
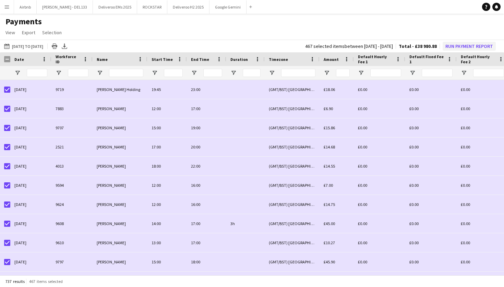
click at [471, 45] on button "Run Payment Report" at bounding box center [468, 46] width 53 height 9
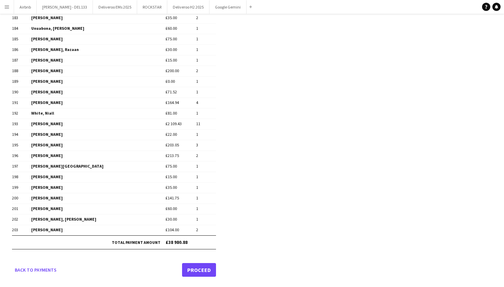
scroll to position [2011, 0]
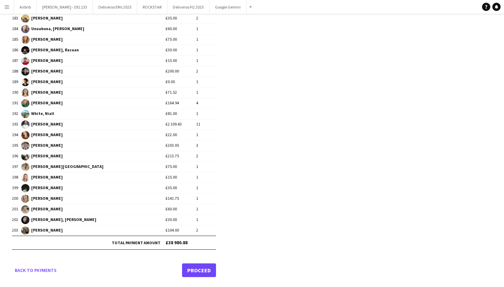
click at [205, 271] on link "Proceed" at bounding box center [199, 271] width 34 height 14
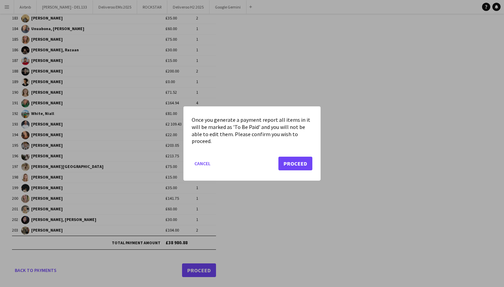
scroll to position [0, 0]
click at [295, 164] on button "Proceed" at bounding box center [295, 164] width 34 height 14
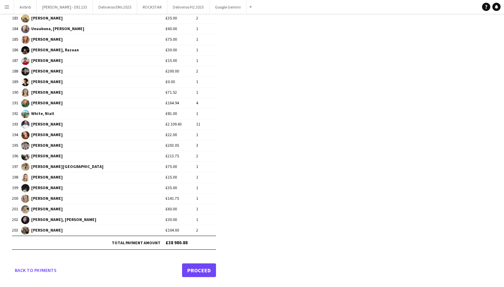
scroll to position [2011, 0]
click at [198, 271] on link "Proceed" at bounding box center [199, 271] width 34 height 14
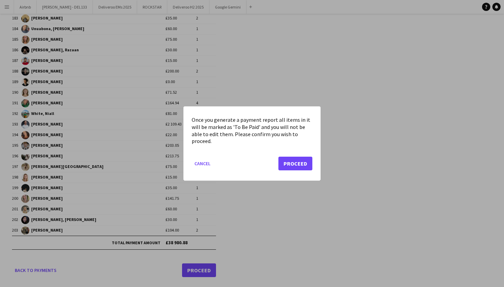
scroll to position [0, 0]
click at [303, 162] on button "Proceed" at bounding box center [295, 164] width 34 height 14
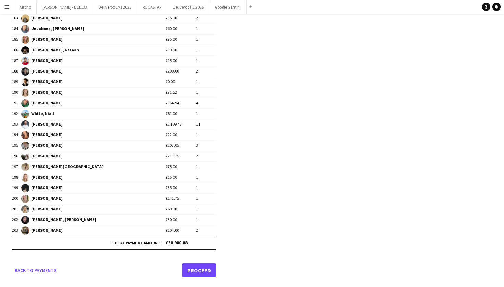
scroll to position [2011, 0]
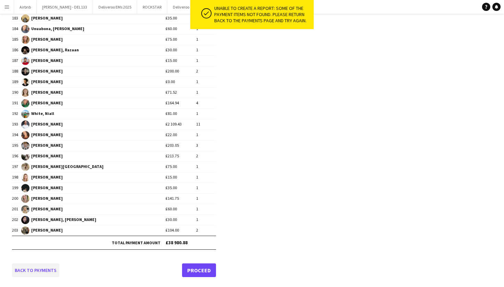
click at [36, 271] on link "Back to payments" at bounding box center [35, 271] width 47 height 14
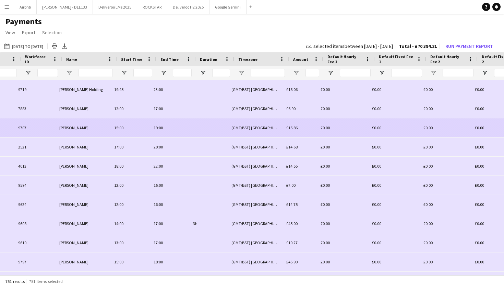
scroll to position [0, 141]
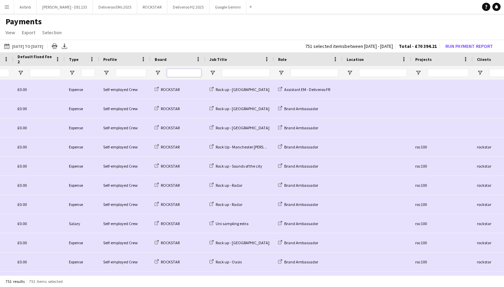
click at [187, 74] on input "Board Filter Input" at bounding box center [184, 73] width 34 height 8
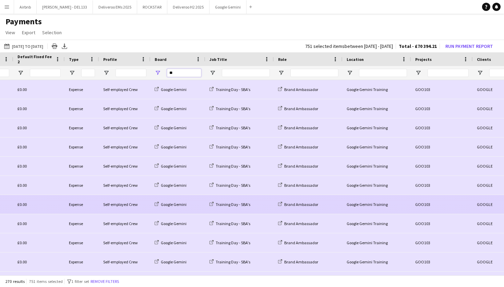
type input "*"
